Goal: Information Seeking & Learning: Find specific fact

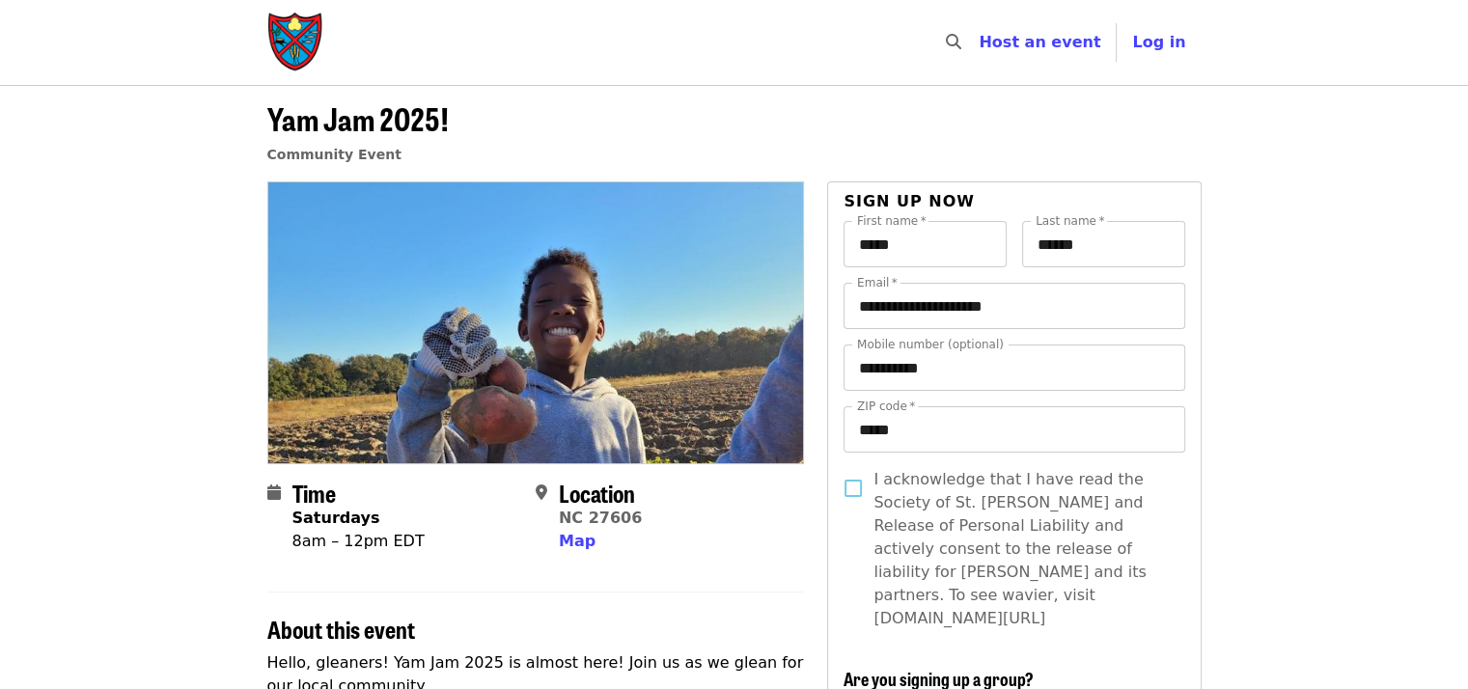
click at [584, 128] on header "Yam Jam 2025! Community Event" at bounding box center [734, 141] width 934 height 80
click at [1092, 42] on span "Host an event" at bounding box center [1039, 42] width 122 height 18
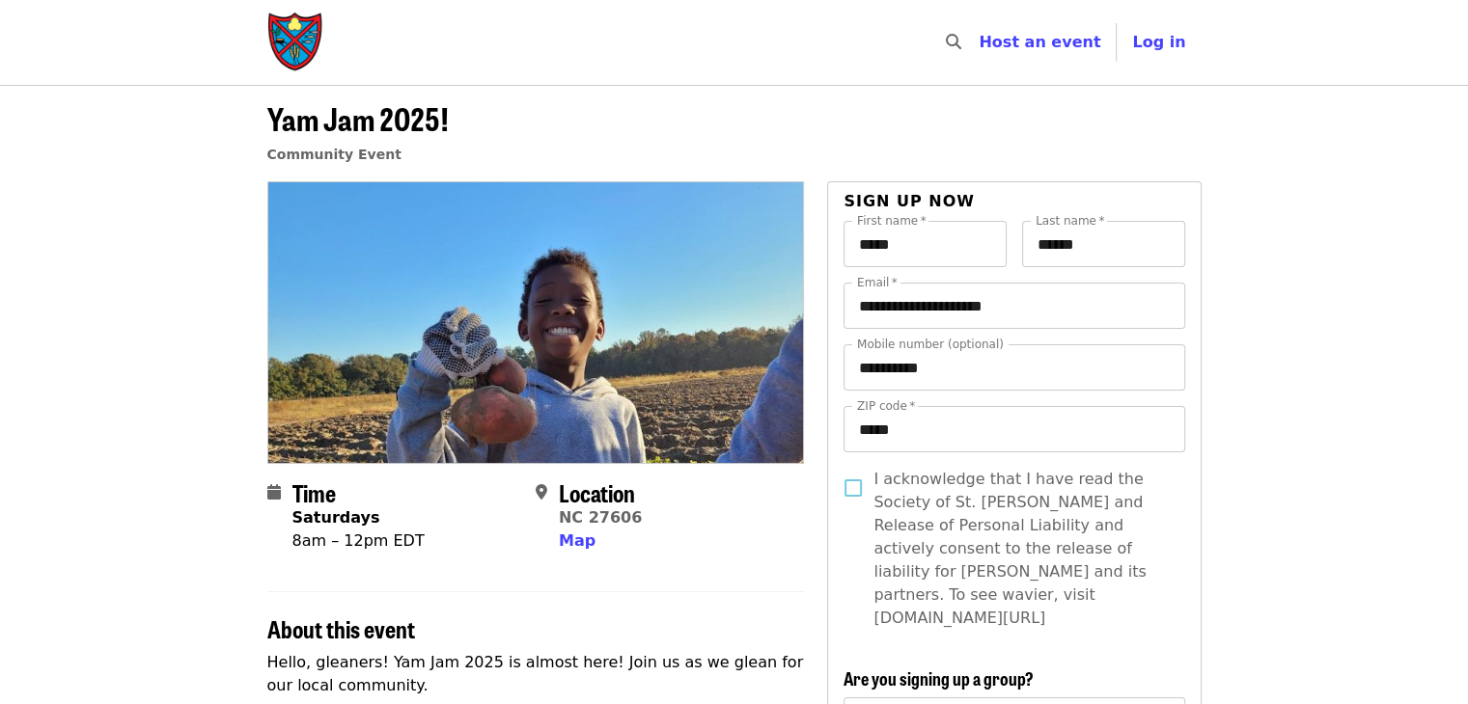
click at [292, 36] on img "Main navigation" at bounding box center [296, 43] width 58 height 62
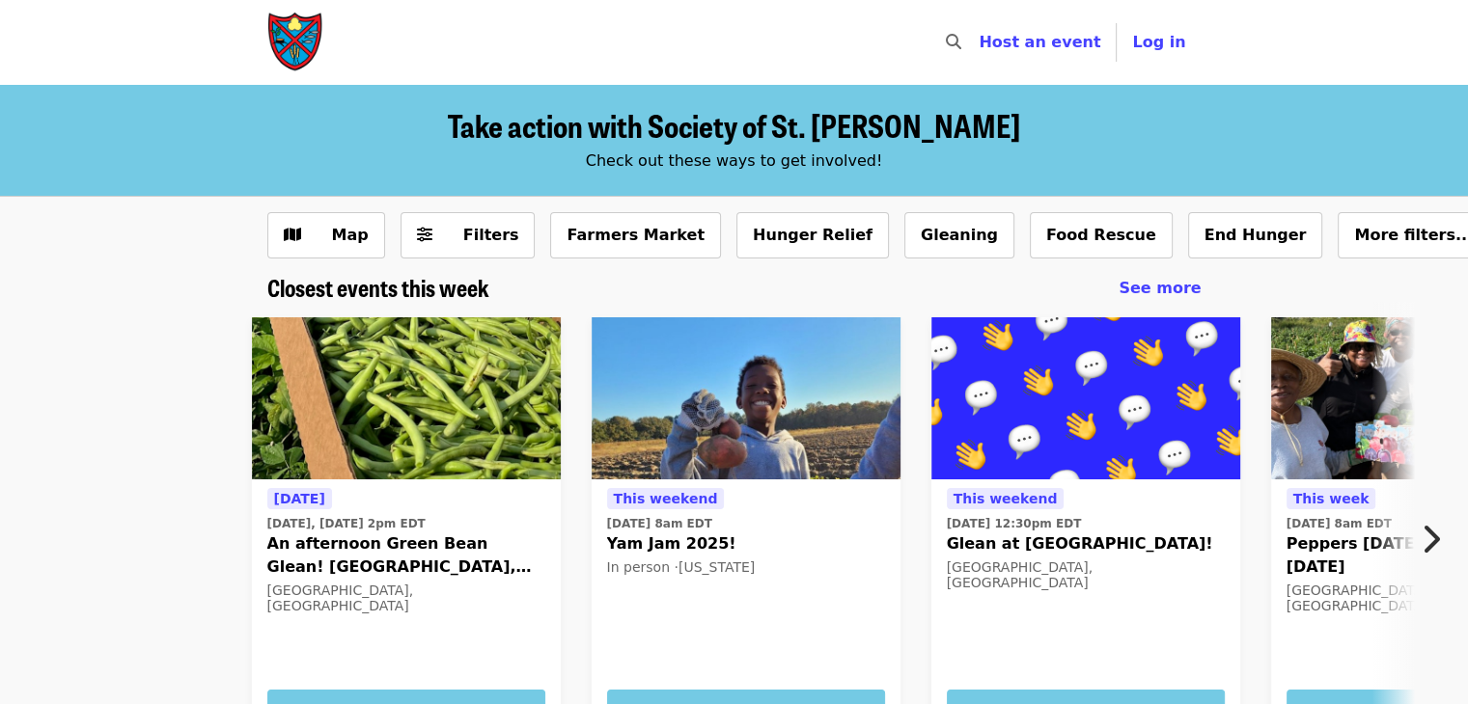
click at [961, 41] on icon "search icon" at bounding box center [953, 42] width 15 height 18
type input "******"
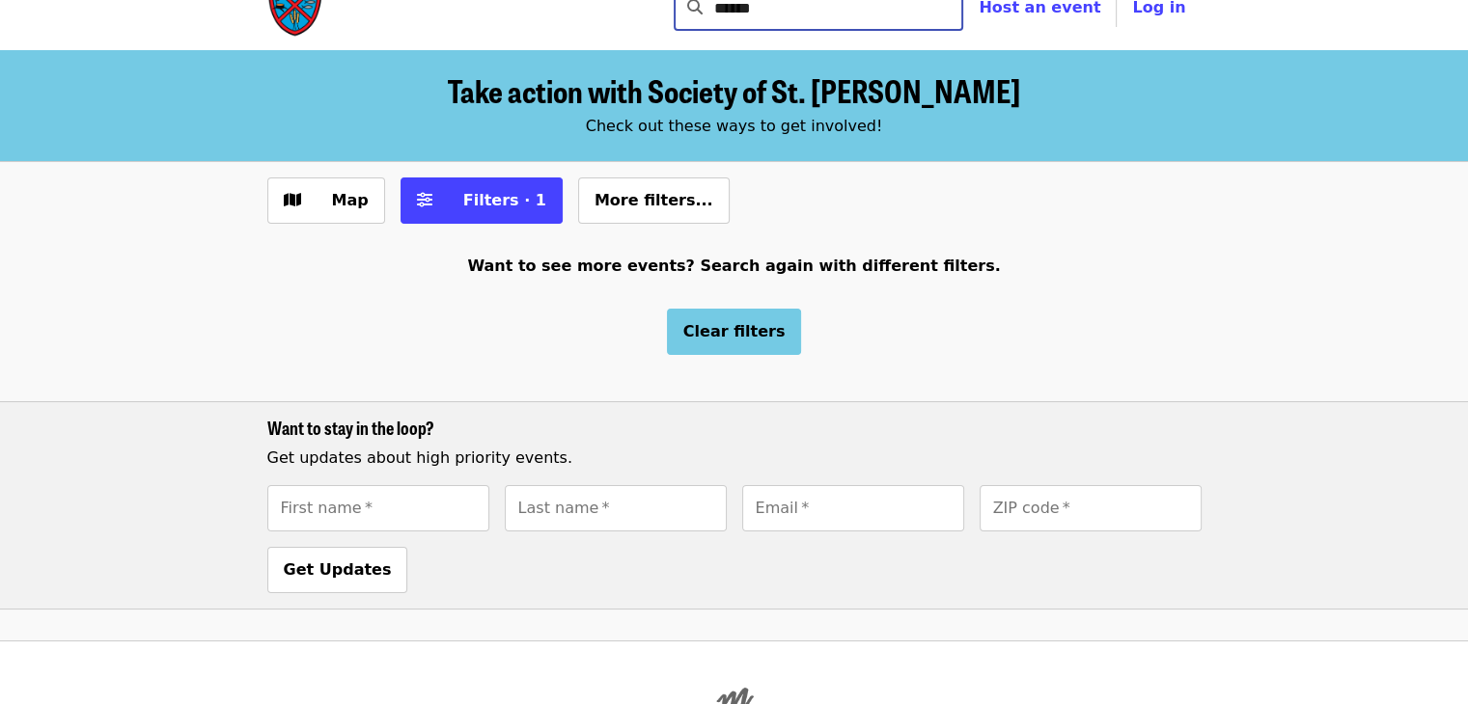
scroll to position [24, 0]
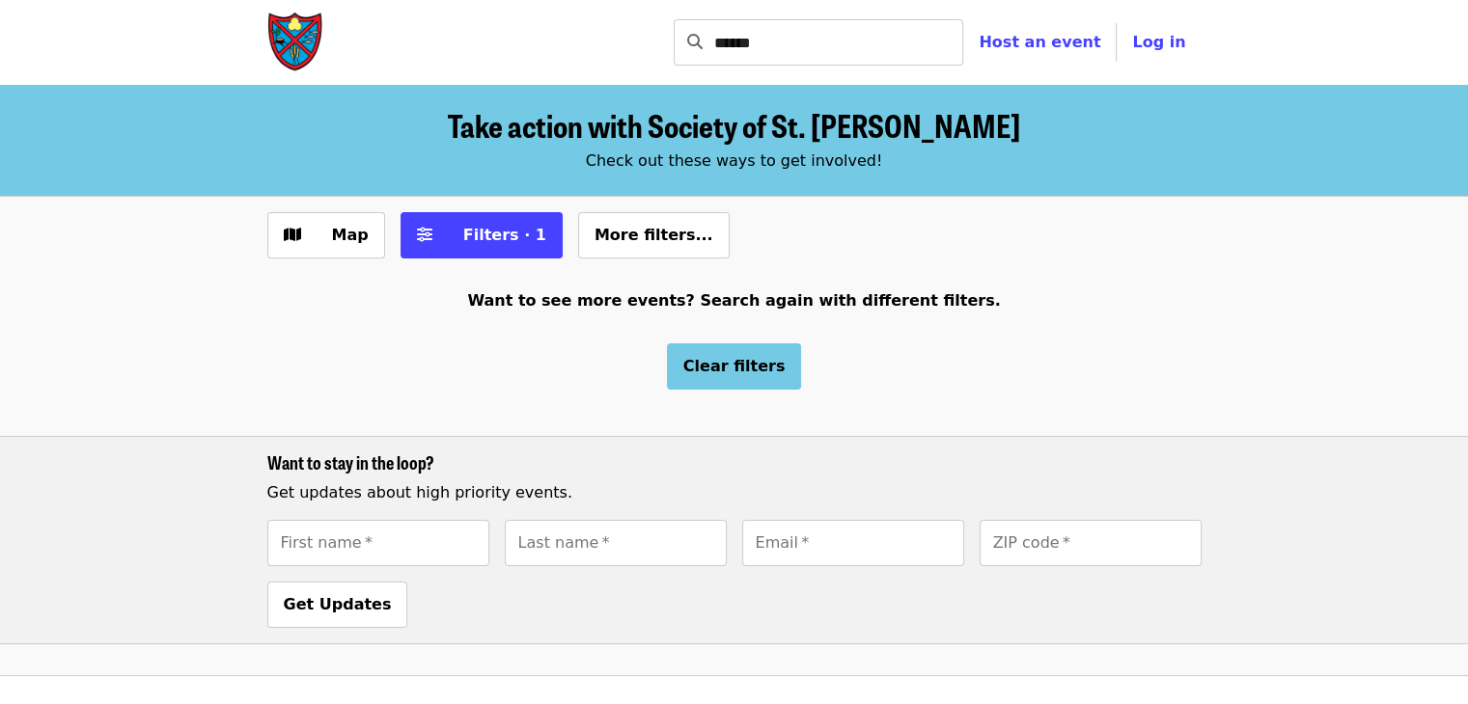
click at [290, 32] on img "Main navigation" at bounding box center [296, 43] width 58 height 62
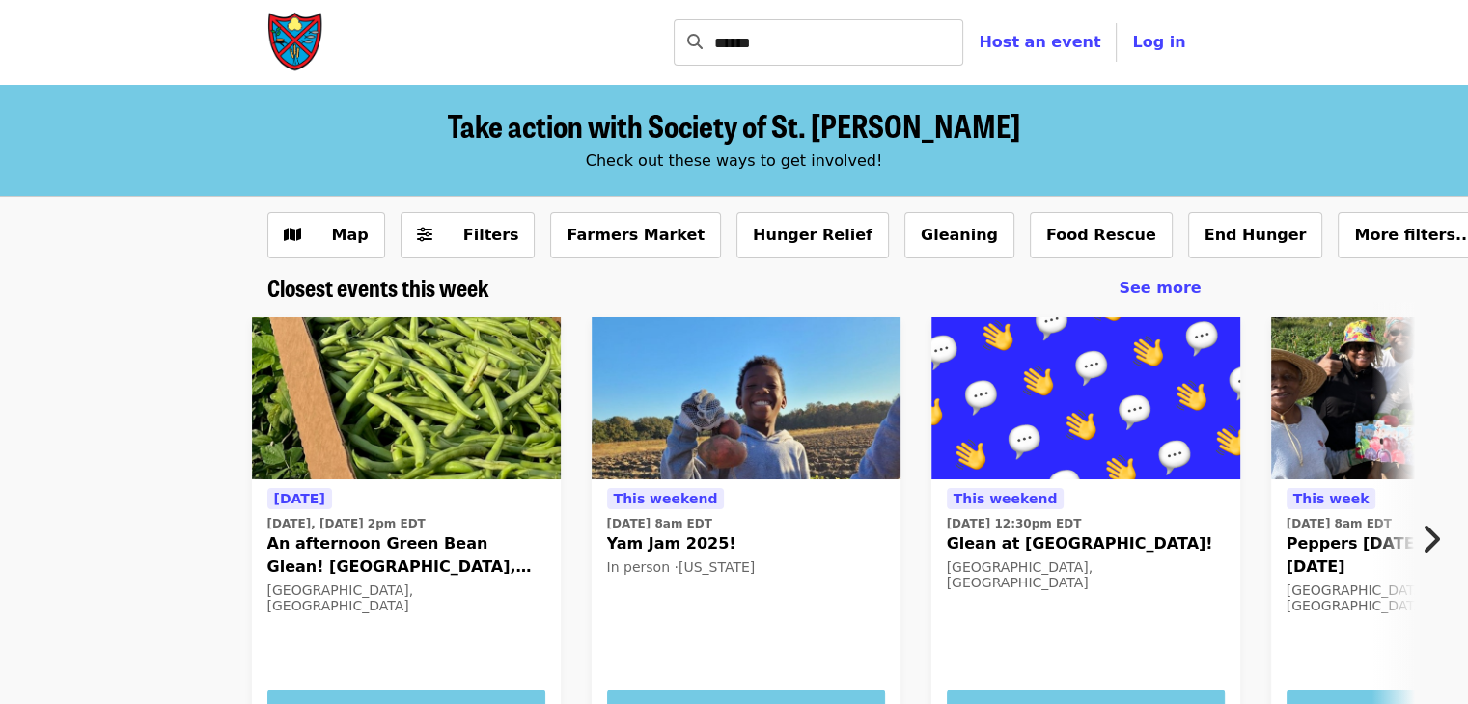
click at [293, 40] on img "Main navigation" at bounding box center [296, 43] width 58 height 62
